Goal: Task Accomplishment & Management: Use online tool/utility

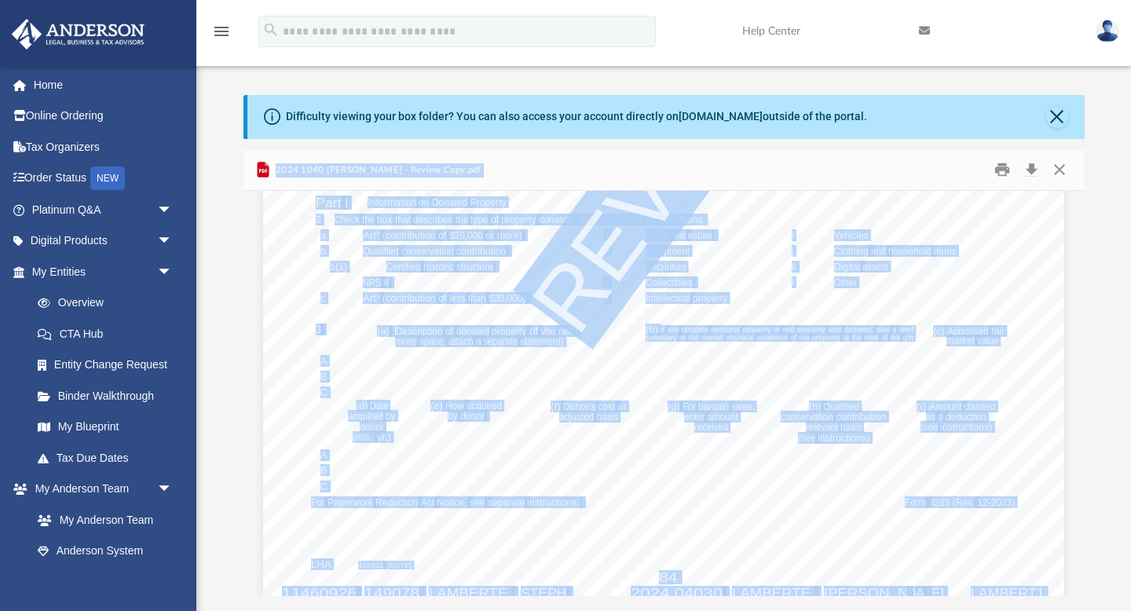
scroll to position [88808, 0]
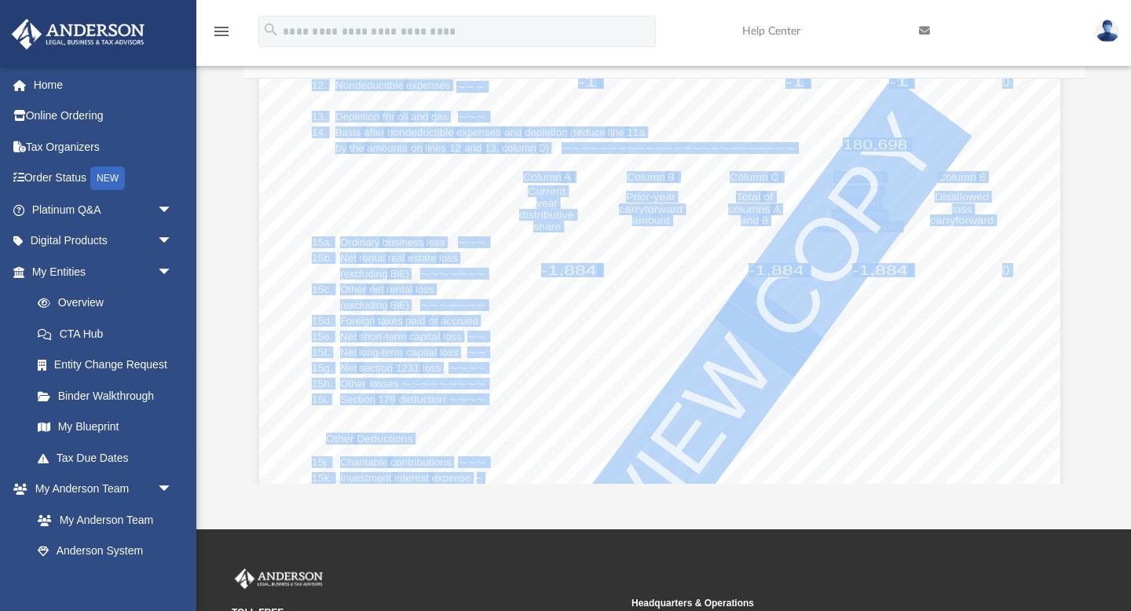
scroll to position [236630, 4]
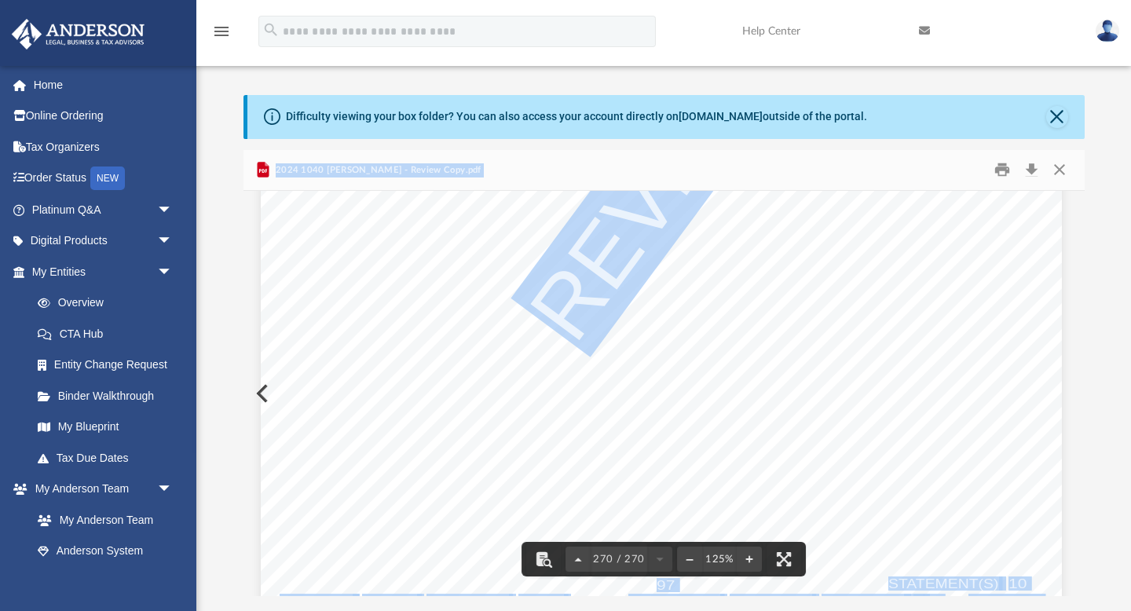
scroll to position [273984, 2]
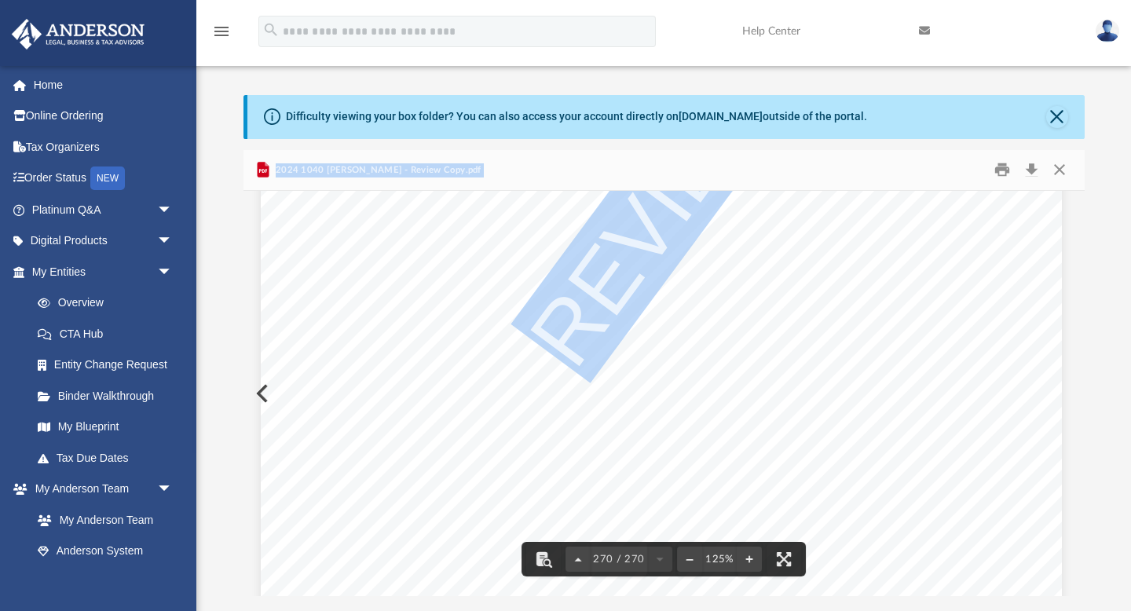
click at [600, 554] on span "270 / 270" at bounding box center [619, 559] width 57 height 10
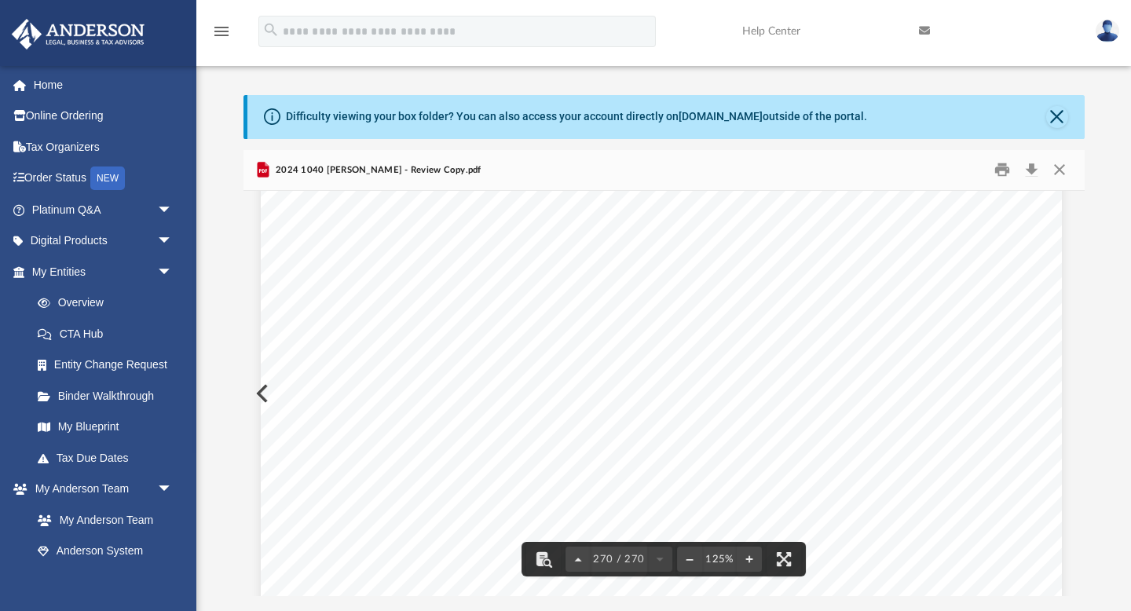
click at [605, 561] on div "270 / 270" at bounding box center [619, 559] width 57 height 25
click at [606, 560] on span "270 / 270" at bounding box center [619, 559] width 57 height 10
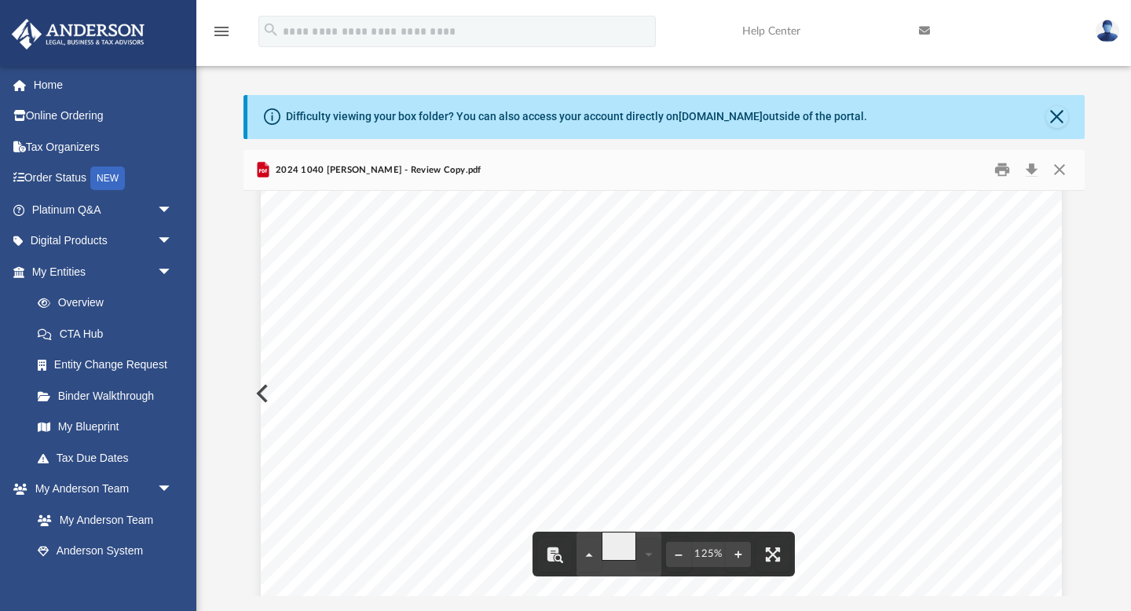
type input "**"
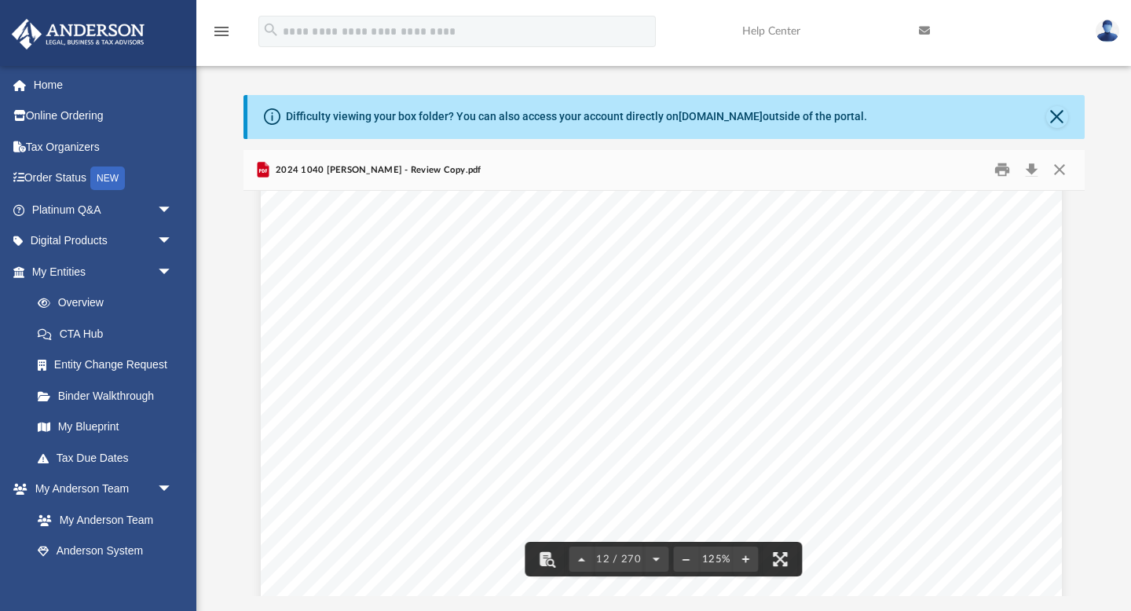
scroll to position [11661, 2]
